Goal: Task Accomplishment & Management: Complete application form

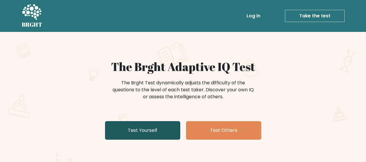
scroll to position [58, 0]
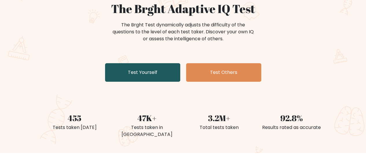
click at [113, 74] on link "Test Yourself" at bounding box center [142, 72] width 75 height 19
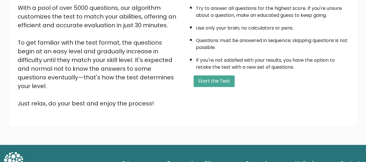
scroll to position [103, 0]
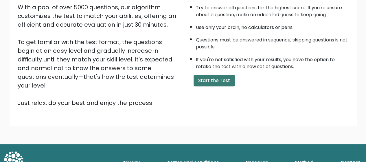
click at [215, 84] on button "Start the Test" at bounding box center [213, 81] width 41 height 12
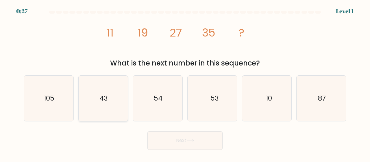
click at [82, 86] on icon "43" at bounding box center [103, 97] width 45 height 45
click at [185, 82] on input "b. 43" at bounding box center [185, 81] width 0 height 1
radio input "true"
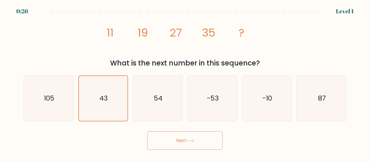
click at [163, 142] on button "Next" at bounding box center [185, 140] width 75 height 19
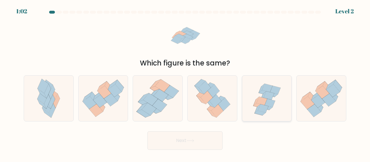
click at [248, 110] on icon at bounding box center [266, 97] width 47 height 45
click at [185, 82] on input "e." at bounding box center [185, 81] width 0 height 1
radio input "true"
click at [204, 142] on button "Next" at bounding box center [185, 140] width 75 height 19
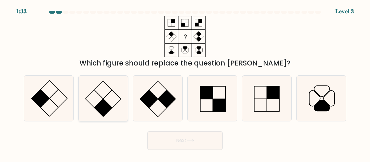
click at [102, 103] on rect at bounding box center [103, 108] width 18 height 18
click at [185, 82] on input "b." at bounding box center [185, 81] width 0 height 1
radio input "true"
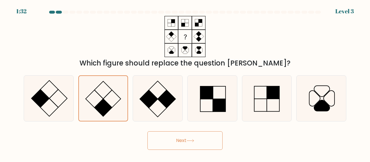
click at [159, 139] on button "Next" at bounding box center [185, 140] width 75 height 19
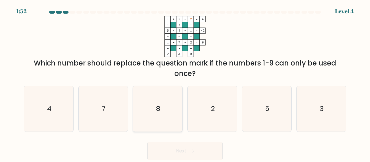
click at [171, 125] on icon "8" at bounding box center [157, 108] width 45 height 45
click at [185, 82] on input "c. 8" at bounding box center [185, 81] width 0 height 1
radio input "true"
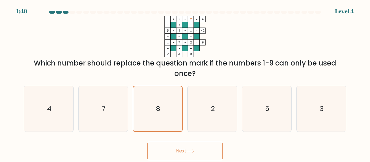
click at [186, 151] on button "Next" at bounding box center [185, 150] width 75 height 19
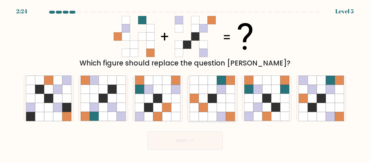
click at [207, 89] on icon at bounding box center [203, 89] width 9 height 9
click at [185, 82] on input "d." at bounding box center [185, 81] width 0 height 1
radio input "true"
click at [197, 140] on button "Next" at bounding box center [185, 140] width 75 height 19
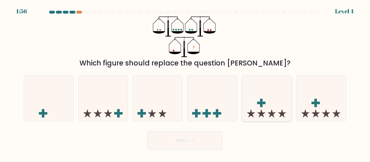
click at [257, 106] on icon at bounding box center [266, 98] width 49 height 41
click at [185, 82] on input "e." at bounding box center [185, 81] width 0 height 1
radio input "true"
click at [217, 142] on button "Next" at bounding box center [185, 140] width 75 height 19
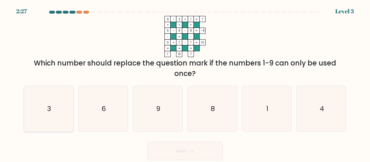
drag, startPoint x: 54, startPoint y: 104, endPoint x: 121, endPoint y: 155, distance: 84.4
click at [54, 104] on icon "3" at bounding box center [48, 108] width 45 height 45
click at [185, 82] on input "a. 3" at bounding box center [185, 81] width 0 height 1
radio input "true"
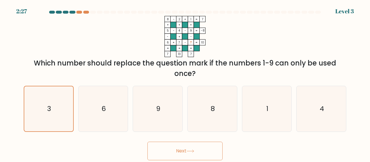
click at [178, 150] on button "Next" at bounding box center [185, 150] width 75 height 19
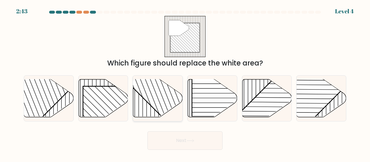
click at [159, 111] on rect at bounding box center [172, 78] width 97 height 97
click at [185, 82] on input "c." at bounding box center [185, 81] width 0 height 1
radio input "true"
click at [188, 144] on button "Next" at bounding box center [185, 140] width 75 height 19
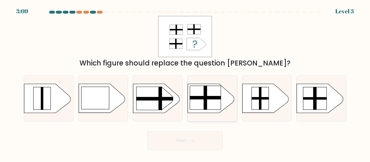
click at [200, 108] on rect at bounding box center [205, 98] width 31 height 24
click at [185, 82] on input "d." at bounding box center [185, 81] width 0 height 1
radio input "true"
click at [200, 144] on button "Next" at bounding box center [185, 140] width 75 height 19
